Goal: Find specific page/section: Find specific page/section

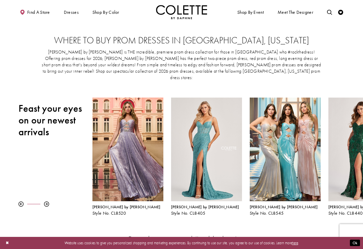
click at [0, 0] on span "EVENING DRESSES" at bounding box center [0, 0] width 0 height 0
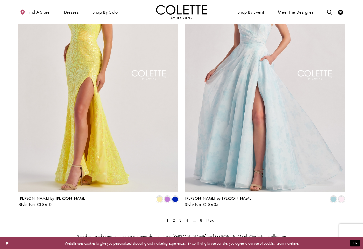
scroll to position [845, 0]
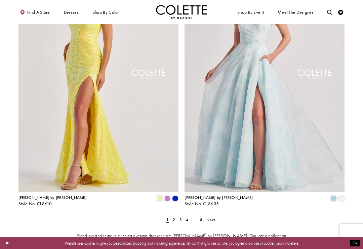
click at [277, 107] on img "Visit Colette by Daphne Style No. CL8635 Page" at bounding box center [265, 75] width 160 height 233
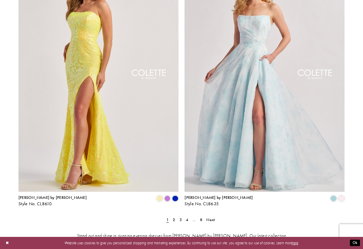
scroll to position [855, 0]
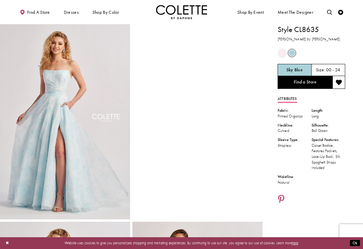
click at [304, 83] on link "Find a Store" at bounding box center [305, 82] width 55 height 13
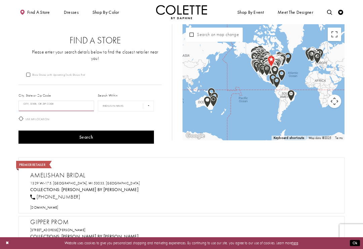
click at [72, 103] on input "City, State, or ZIP Code" at bounding box center [57, 106] width 76 height 11
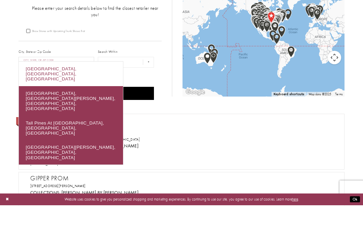
click at [71, 105] on div "Tallahassee, FL, USA" at bounding box center [71, 117] width 104 height 25
type input "**********"
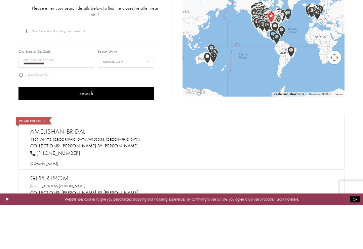
click at [106, 131] on button "Search" at bounding box center [87, 137] width 136 height 13
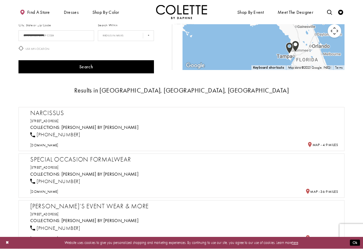
scroll to position [70, 0]
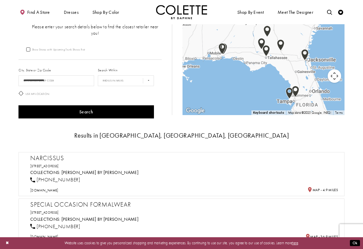
scroll to position [25, 0]
